Goal: Task Accomplishment & Management: Complete application form

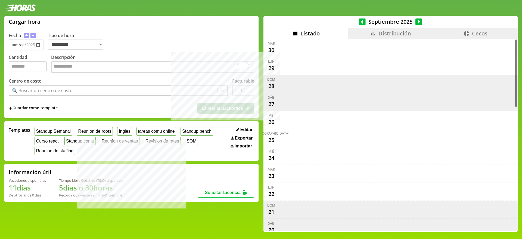
select select "**********"
click at [363, 22] on icon at bounding box center [362, 21] width 7 height 7
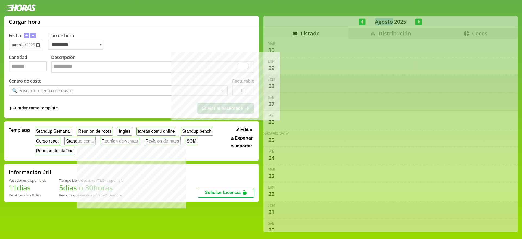
click at [363, 22] on div "**********" at bounding box center [261, 126] width 522 height 221
click at [343, 22] on div "**********" at bounding box center [261, 126] width 522 height 221
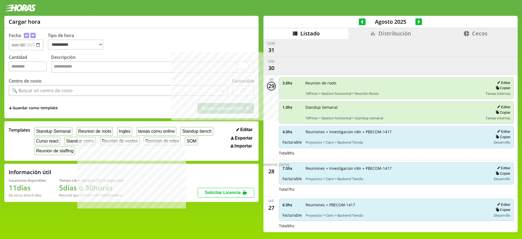
click at [359, 22] on icon at bounding box center [362, 21] width 7 height 7
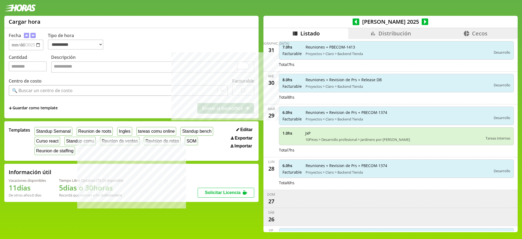
click at [358, 22] on icon at bounding box center [356, 21] width 7 height 7
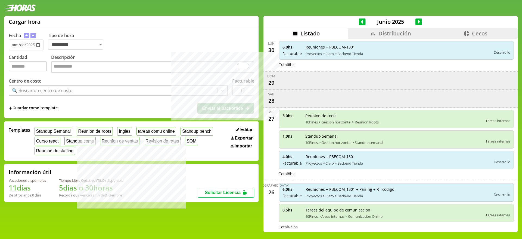
click at [362, 21] on icon at bounding box center [362, 21] width 7 height 7
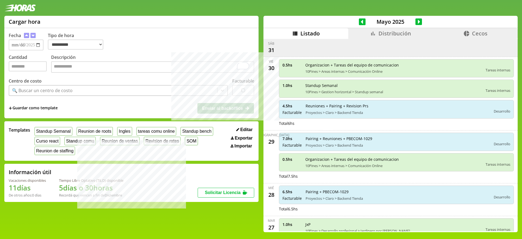
click at [383, 34] on span "Distribución" at bounding box center [395, 33] width 33 height 7
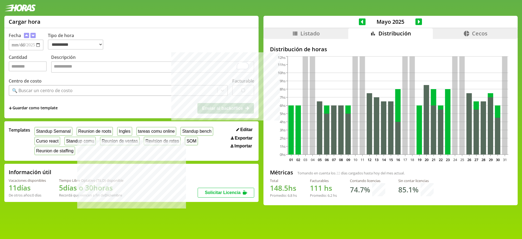
click at [416, 21] on icon at bounding box center [419, 21] width 7 height 7
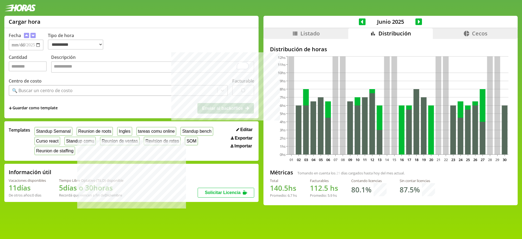
click at [418, 22] on icon at bounding box center [419, 21] width 7 height 7
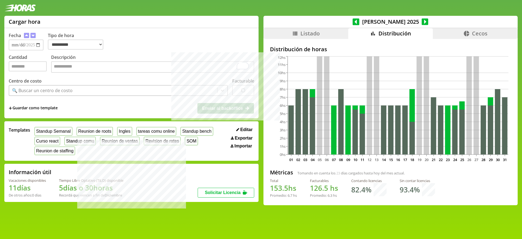
click at [302, 37] on li "Listado" at bounding box center [306, 33] width 85 height 11
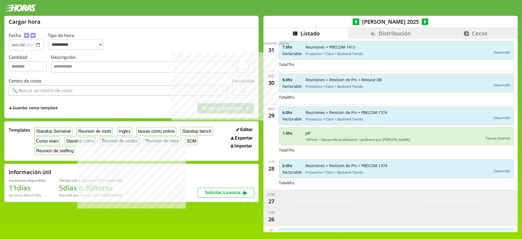
click at [422, 21] on icon at bounding box center [425, 21] width 7 height 7
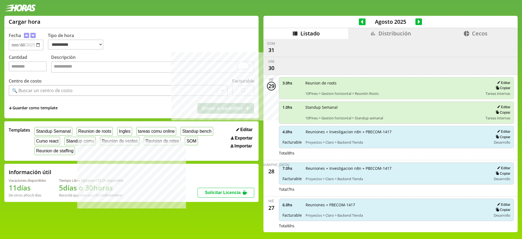
click at [418, 20] on icon at bounding box center [419, 21] width 7 height 7
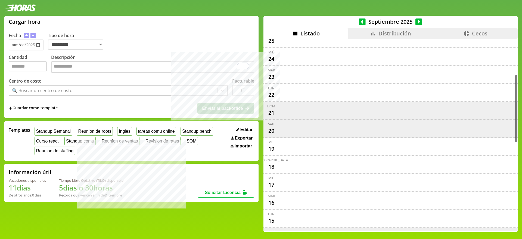
scroll to position [347, 0]
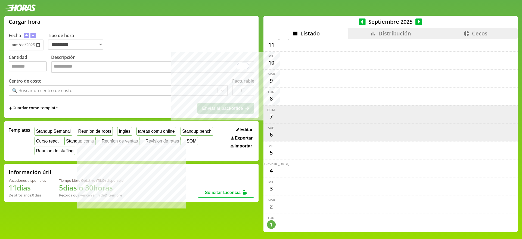
click at [359, 22] on icon at bounding box center [362, 21] width 7 height 7
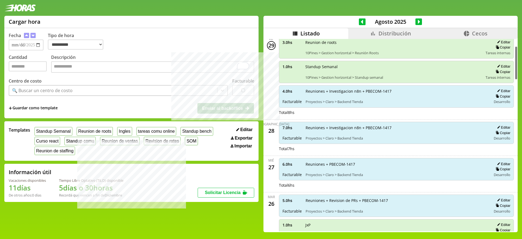
scroll to position [0, 0]
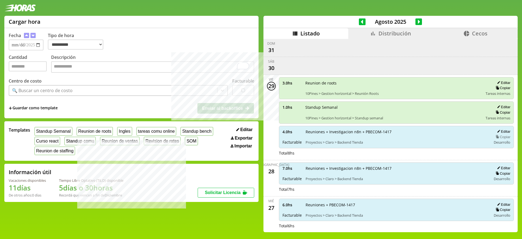
click at [500, 135] on button "Copiar" at bounding box center [502, 136] width 16 height 5
type input "**********"
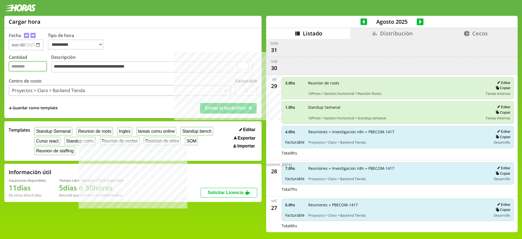
drag, startPoint x: 39, startPoint y: 67, endPoint x: 12, endPoint y: 67, distance: 27.2
click at [12, 67] on input "*" at bounding box center [28, 66] width 38 height 10
click at [417, 22] on icon at bounding box center [420, 22] width 7 height 8
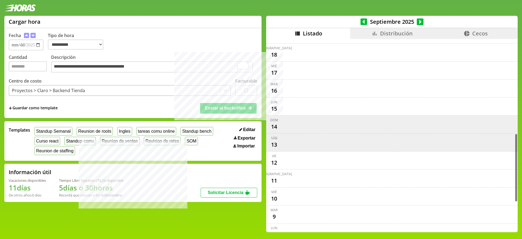
scroll to position [347, 0]
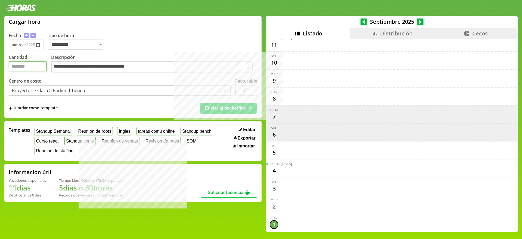
click at [32, 66] on input "*" at bounding box center [28, 66] width 38 height 10
drag, startPoint x: 36, startPoint y: 70, endPoint x: 8, endPoint y: 69, distance: 27.2
click at [9, 69] on input "*" at bounding box center [28, 66] width 38 height 10
click at [30, 70] on input "*" at bounding box center [28, 66] width 38 height 10
drag, startPoint x: 34, startPoint y: 71, endPoint x: 10, endPoint y: 70, distance: 23.7
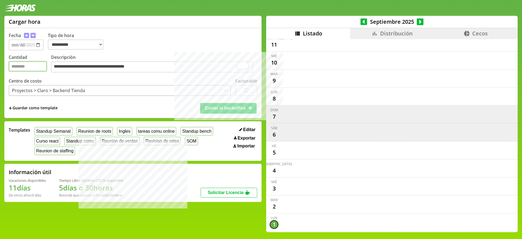
click at [10, 70] on input "*" at bounding box center [28, 66] width 38 height 10
type input "*"
click at [130, 81] on div "Centro de costo Proyectos > Claro > Backend Tienda" at bounding box center [120, 87] width 222 height 18
drag, startPoint x: 122, startPoint y: 67, endPoint x: 80, endPoint y: 67, distance: 41.4
click at [80, 67] on textarea "**********" at bounding box center [152, 66] width 202 height 11
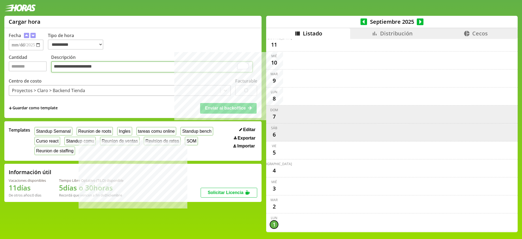
type textarea "**********"
click at [115, 81] on div "Centro de costo Proyectos > Claro > Backend Tienda" at bounding box center [120, 87] width 222 height 18
click at [209, 108] on span "Enviar al backoffice" at bounding box center [225, 108] width 41 height 5
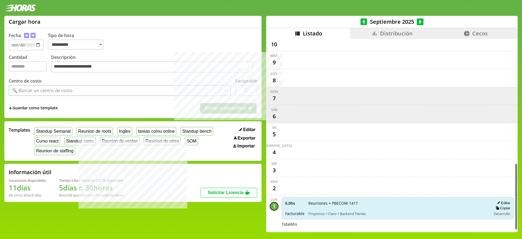
scroll to position [361, 0]
